Goal: Information Seeking & Learning: Check status

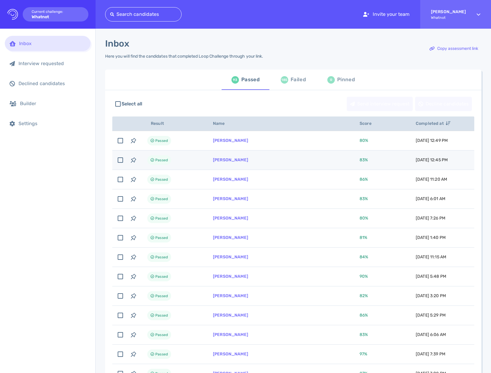
click at [282, 160] on td "[PERSON_NAME]" at bounding box center [279, 160] width 147 height 19
checkbox input "true"
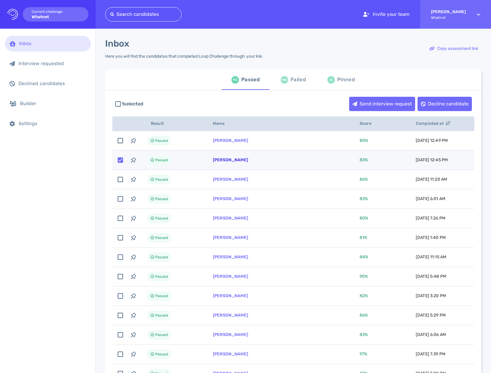
click at [238, 159] on link "Vincent DeMartini" at bounding box center [230, 159] width 35 height 5
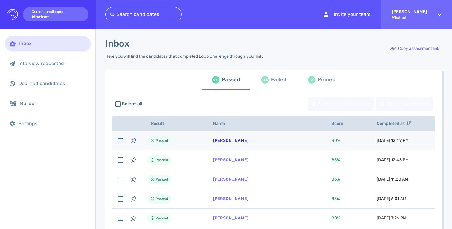
click at [226, 143] on link "[PERSON_NAME]" at bounding box center [230, 140] width 35 height 5
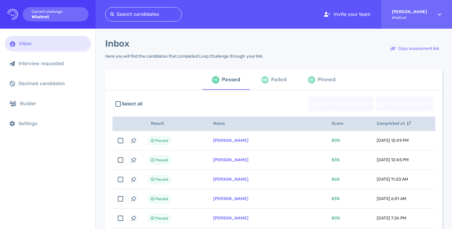
click at [181, 110] on div "Select all Send interview request Decline candidates" at bounding box center [273, 104] width 323 height 20
click at [277, 81] on div "Failed" at bounding box center [278, 79] width 15 height 9
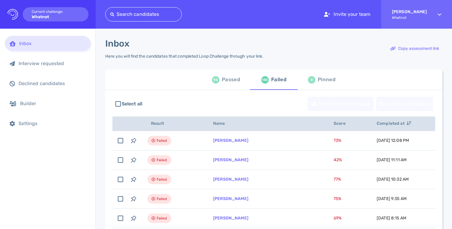
click at [286, 59] on div "Inbox Here you will find the candidates that completed Loop Challenge through y…" at bounding box center [273, 52] width 337 height 28
click at [322, 86] on div "0 Pinned" at bounding box center [321, 79] width 27 height 17
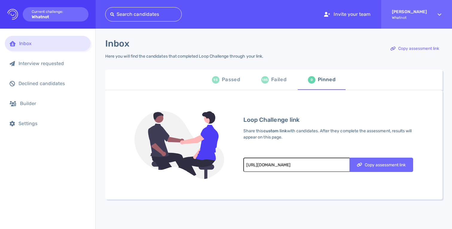
click at [284, 78] on div "Failed" at bounding box center [278, 79] width 15 height 9
click at [231, 79] on div "Passed" at bounding box center [231, 79] width 18 height 9
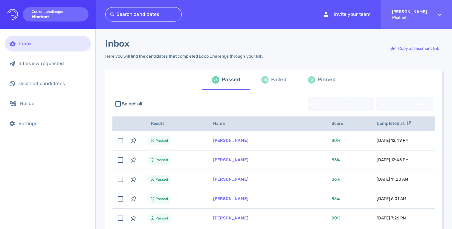
click at [339, 40] on div "Inbox Here you will find the candidates that completed Loop Challenge through y…" at bounding box center [273, 52] width 337 height 28
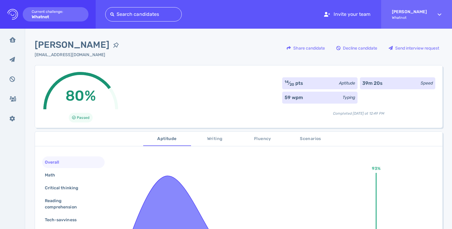
click at [212, 106] on div "80% Passed 14 ⁄ 20 pts Aptitude 39m 20s Speed 59 wpm Typing Completed [DATE] at…" at bounding box center [239, 96] width 408 height 63
click at [69, 44] on span "[PERSON_NAME]" at bounding box center [72, 44] width 75 height 13
drag, startPoint x: 146, startPoint y: 74, endPoint x: 148, endPoint y: 66, distance: 7.9
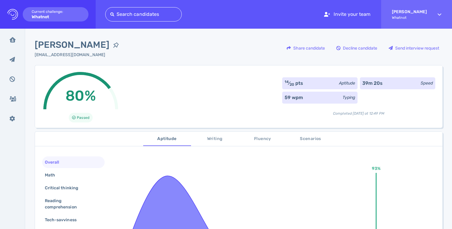
click at [146, 74] on div "80% Passed 14 ⁄ 20 pts Aptitude 39m 20s Speed 59 wpm Typing Completed today at …" at bounding box center [239, 96] width 408 height 63
click at [66, 45] on span "[PERSON_NAME]" at bounding box center [72, 44] width 75 height 13
copy div "[PERSON_NAME]"
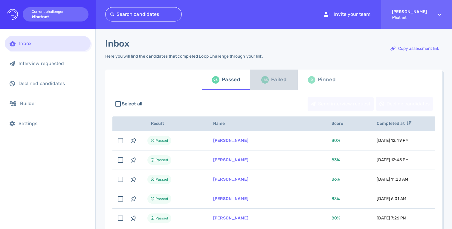
click at [267, 85] on div "185 Failed" at bounding box center [273, 79] width 25 height 17
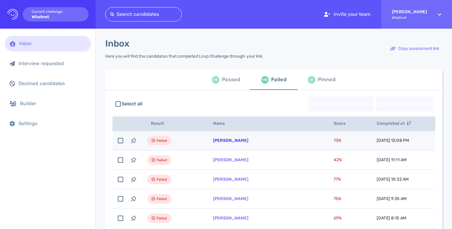
click at [230, 141] on link "[PERSON_NAME]" at bounding box center [230, 140] width 35 height 5
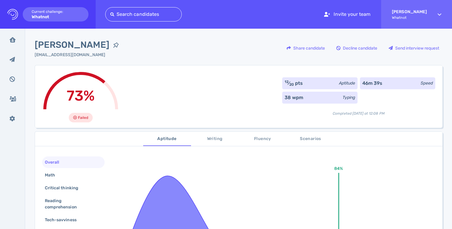
click at [67, 45] on span "[PERSON_NAME]" at bounding box center [72, 44] width 75 height 13
copy div "[PERSON_NAME]"
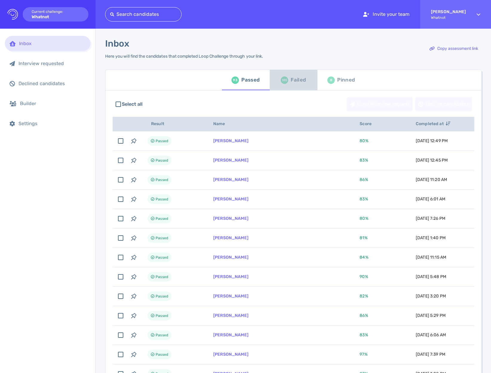
click at [287, 82] on div "185 Failed" at bounding box center [293, 80] width 25 height 17
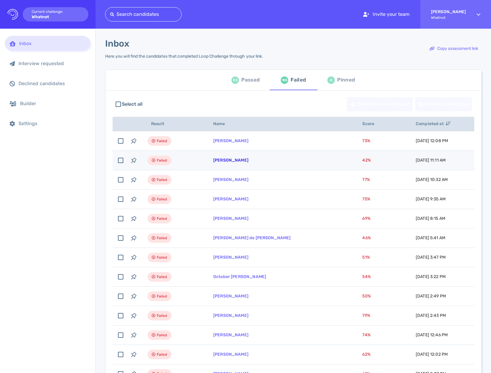
click at [221, 158] on link "Ana Rios" at bounding box center [230, 160] width 35 height 5
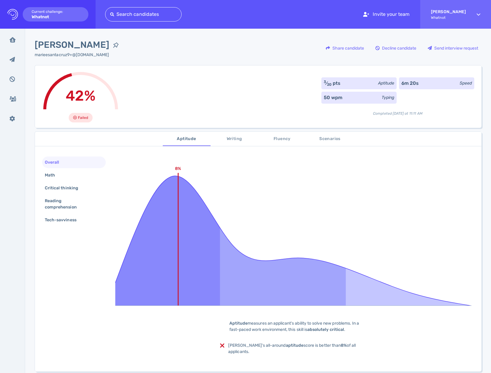
click at [52, 44] on span "Ana Rios" at bounding box center [72, 44] width 75 height 13
copy div "Ana Rios"
